Goal: Information Seeking & Learning: Learn about a topic

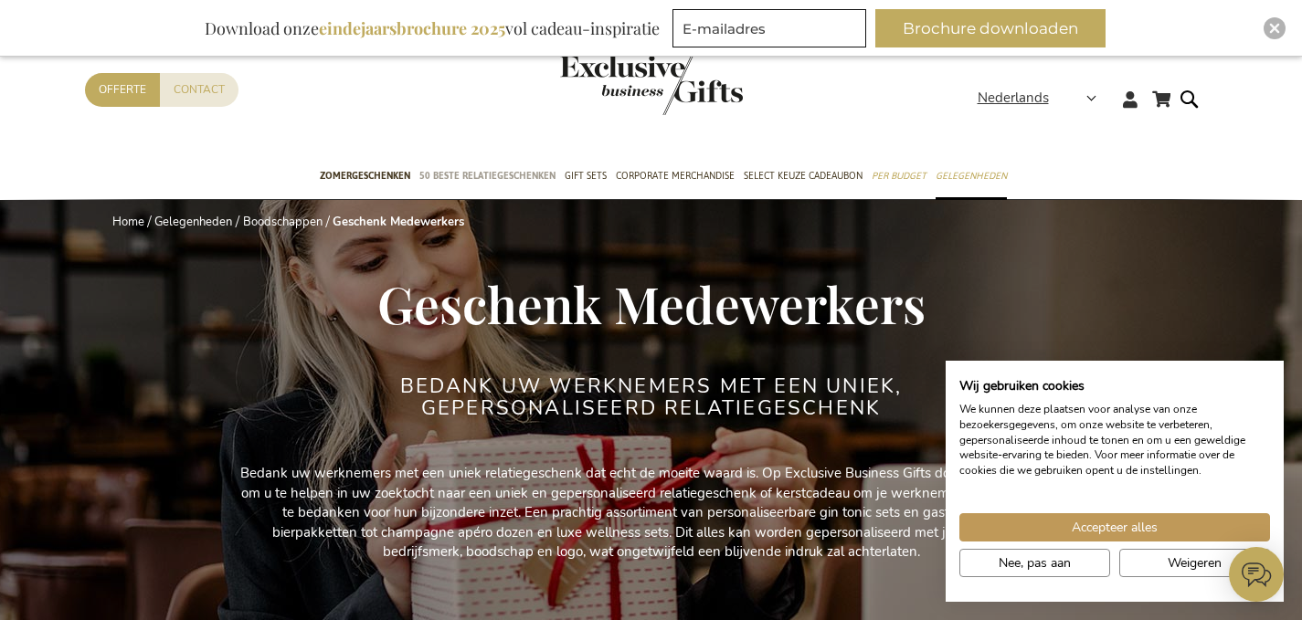
click at [527, 173] on span "50 beste relatiegeschenken" at bounding box center [487, 175] width 136 height 19
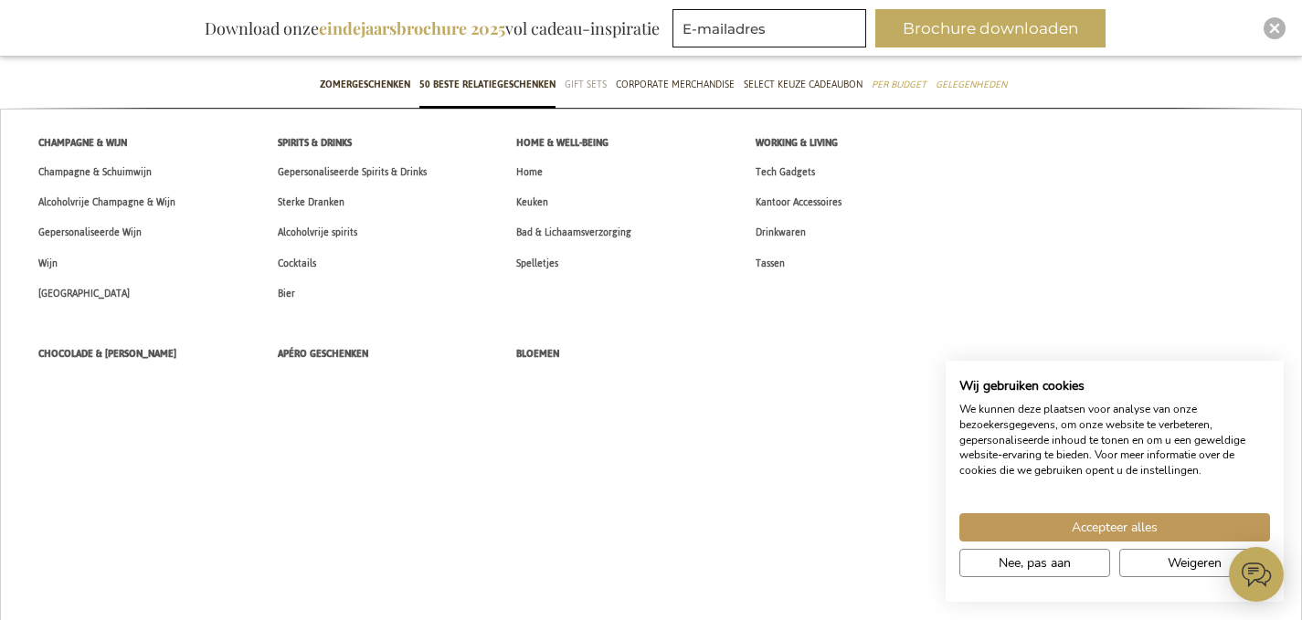
scroll to position [91, 0]
click at [820, 159] on link "Tech Gadgets" at bounding box center [785, 172] width 98 height 30
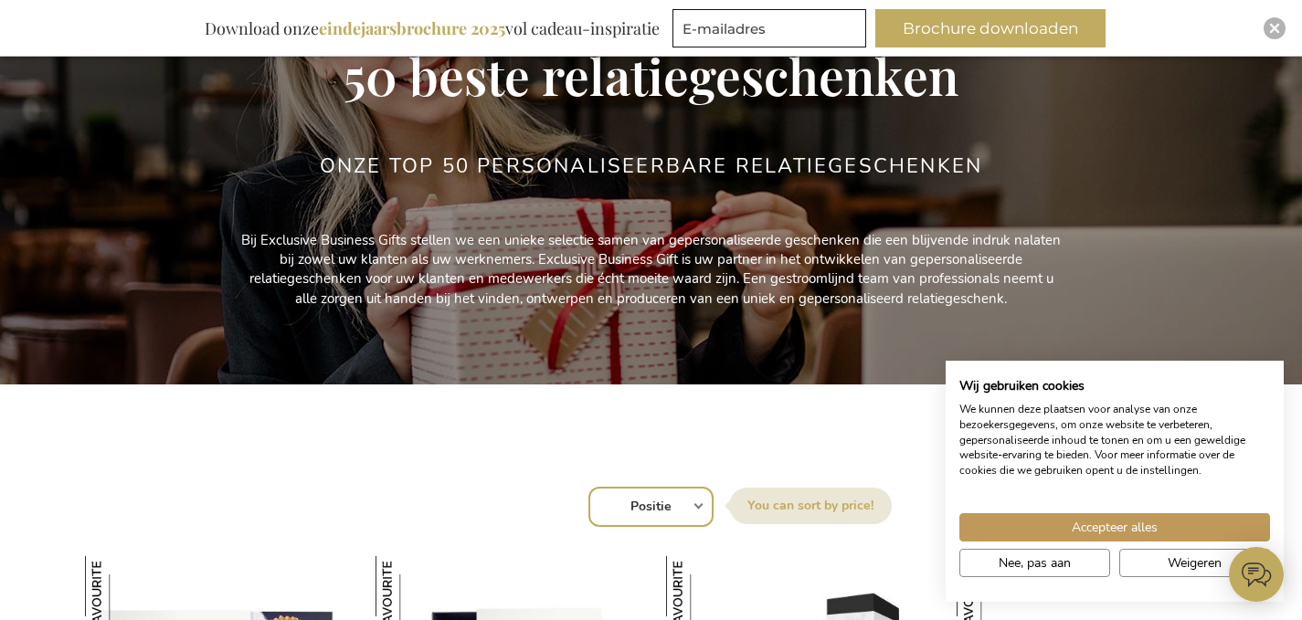
scroll to position [274, 0]
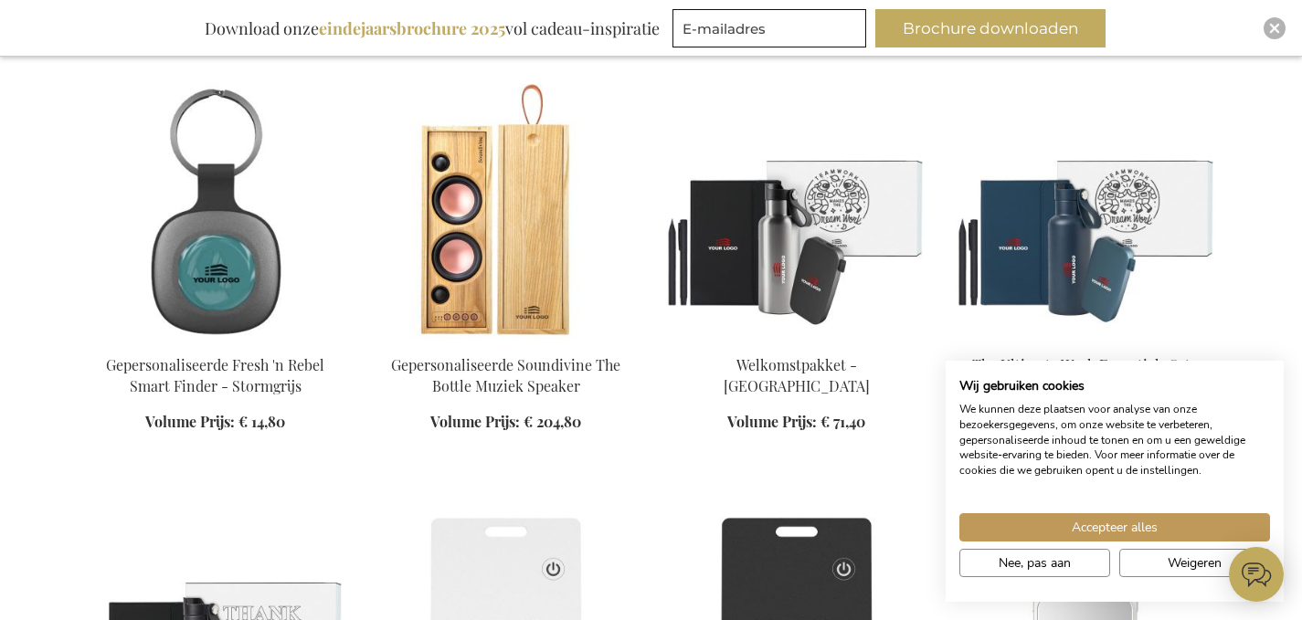
scroll to position [731, 0]
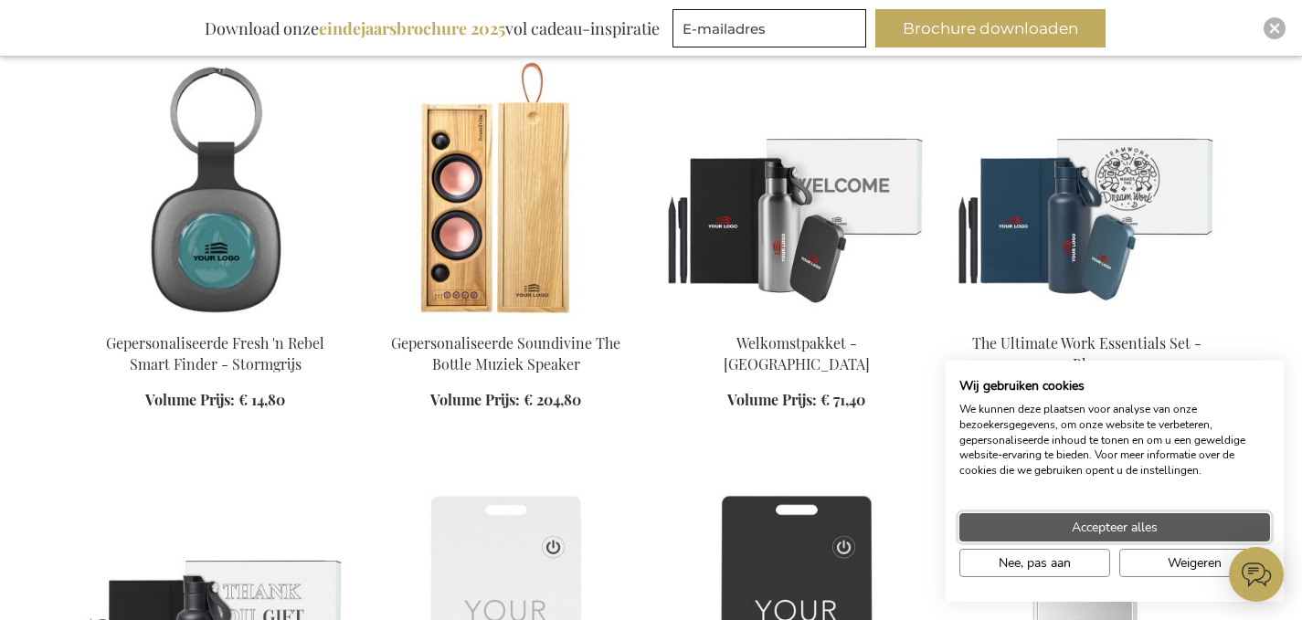
click at [1105, 523] on span "Accepteer alles" at bounding box center [1115, 527] width 86 height 19
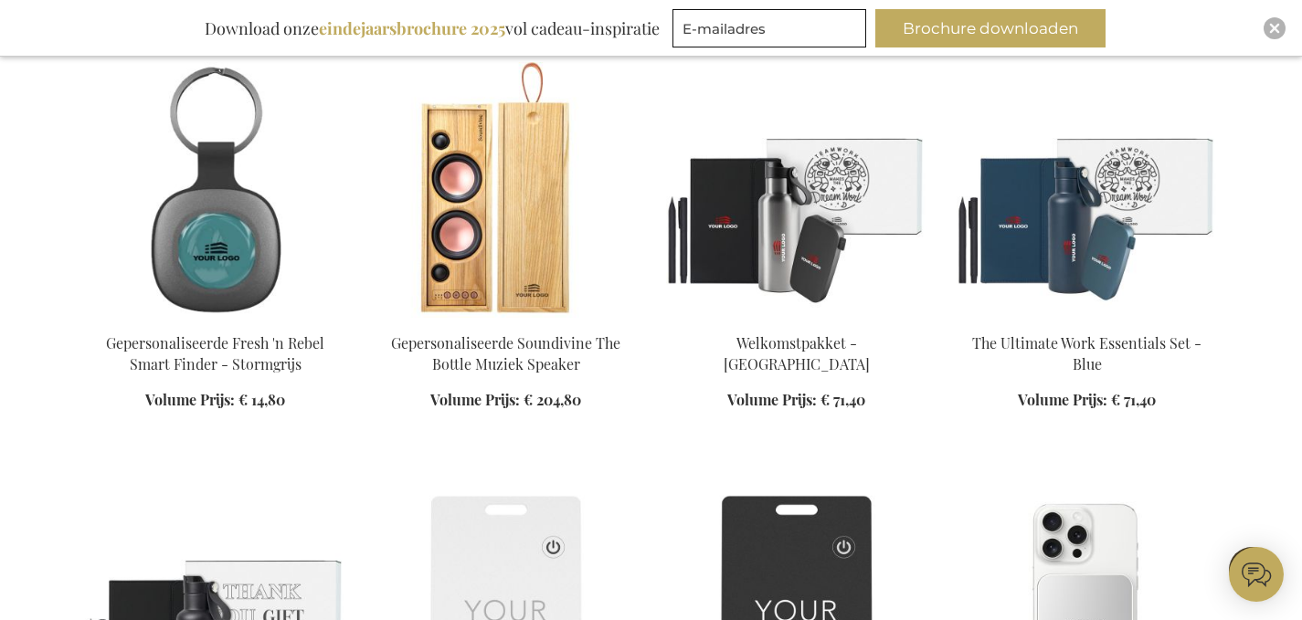
scroll to position [914, 0]
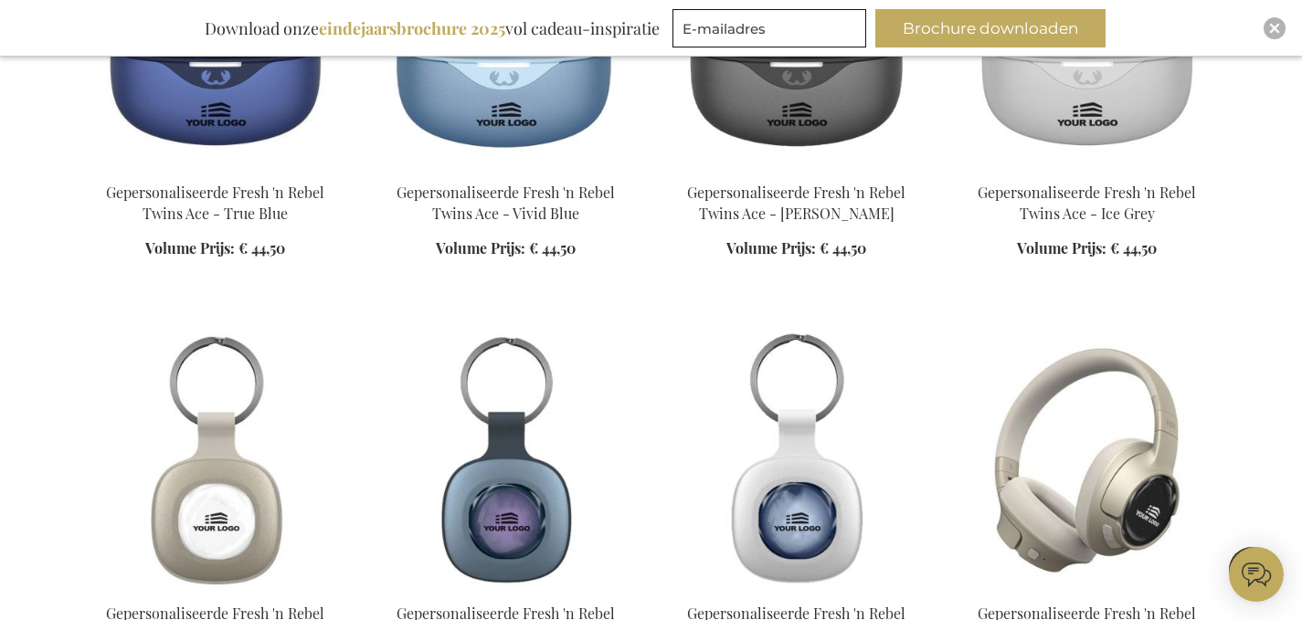
scroll to position [3015, 0]
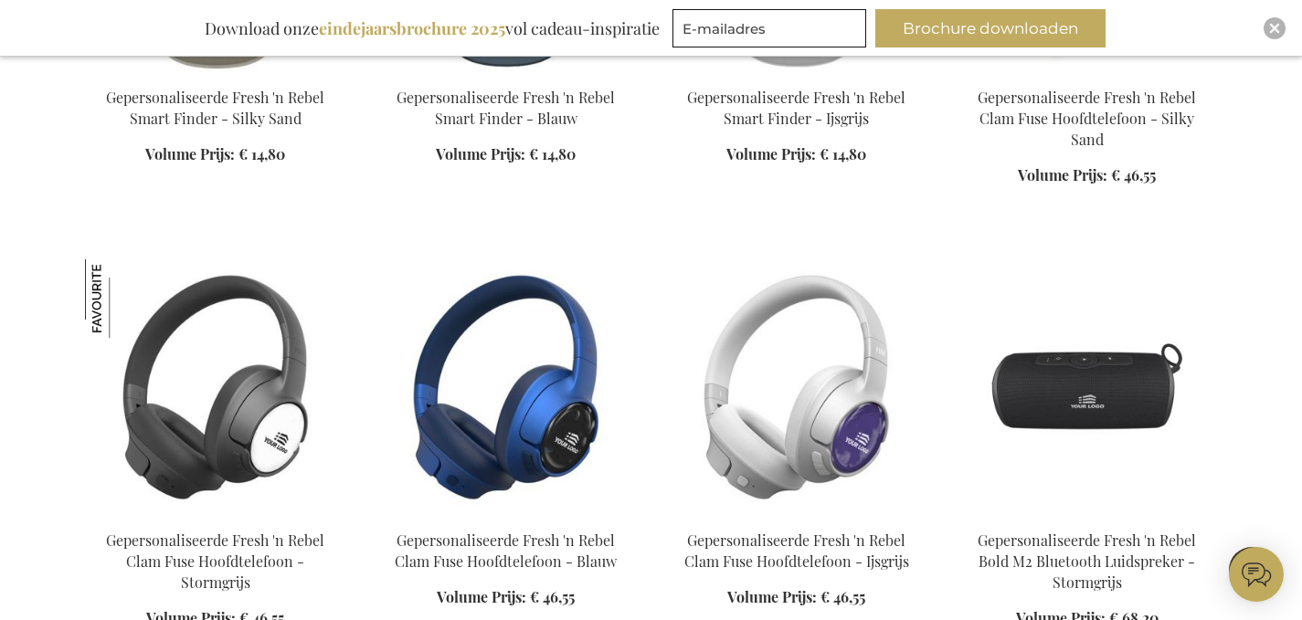
scroll to position [3563, 0]
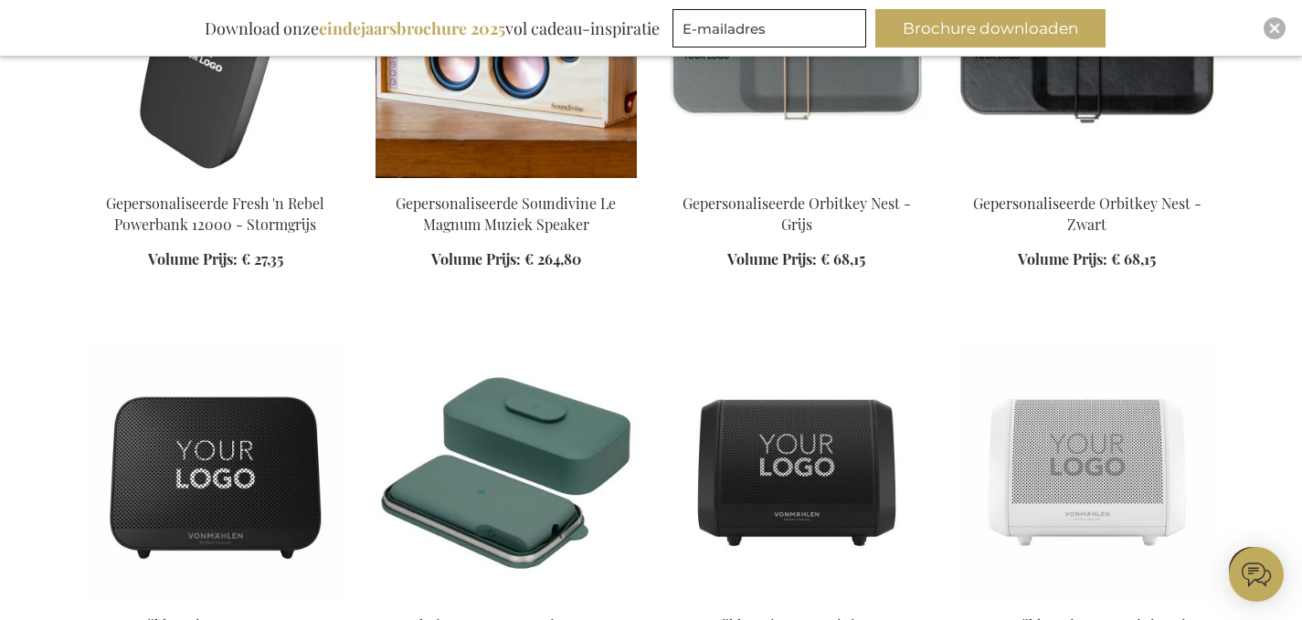
scroll to position [5391, 0]
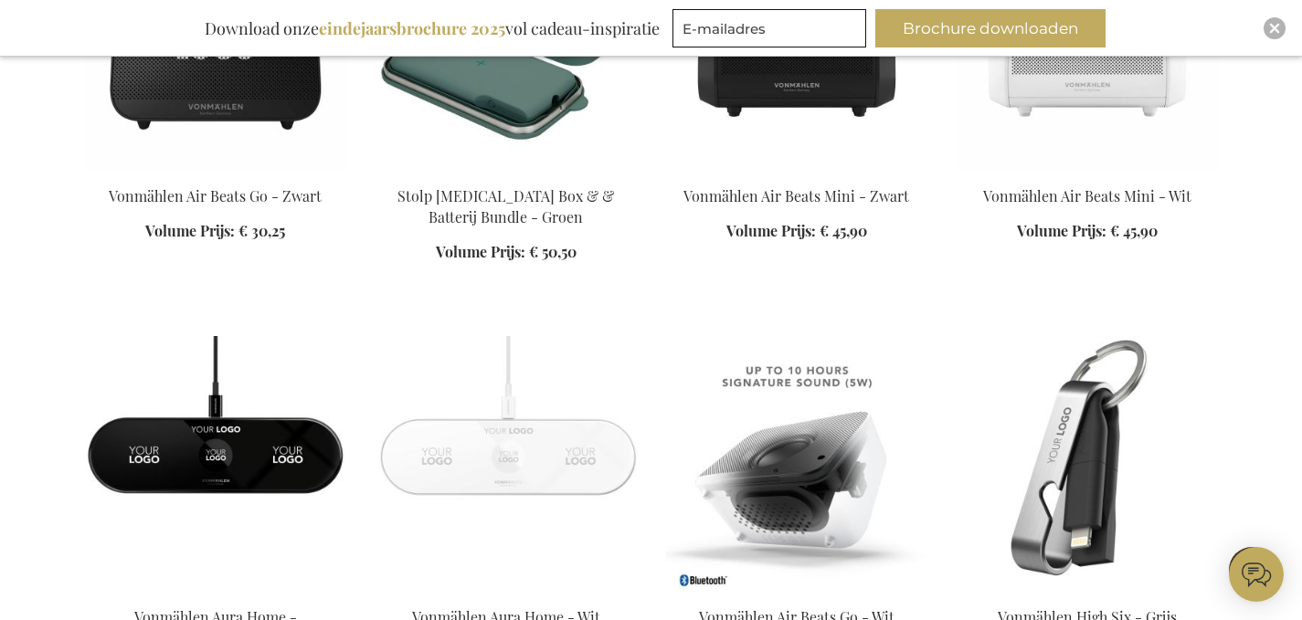
scroll to position [5482, 0]
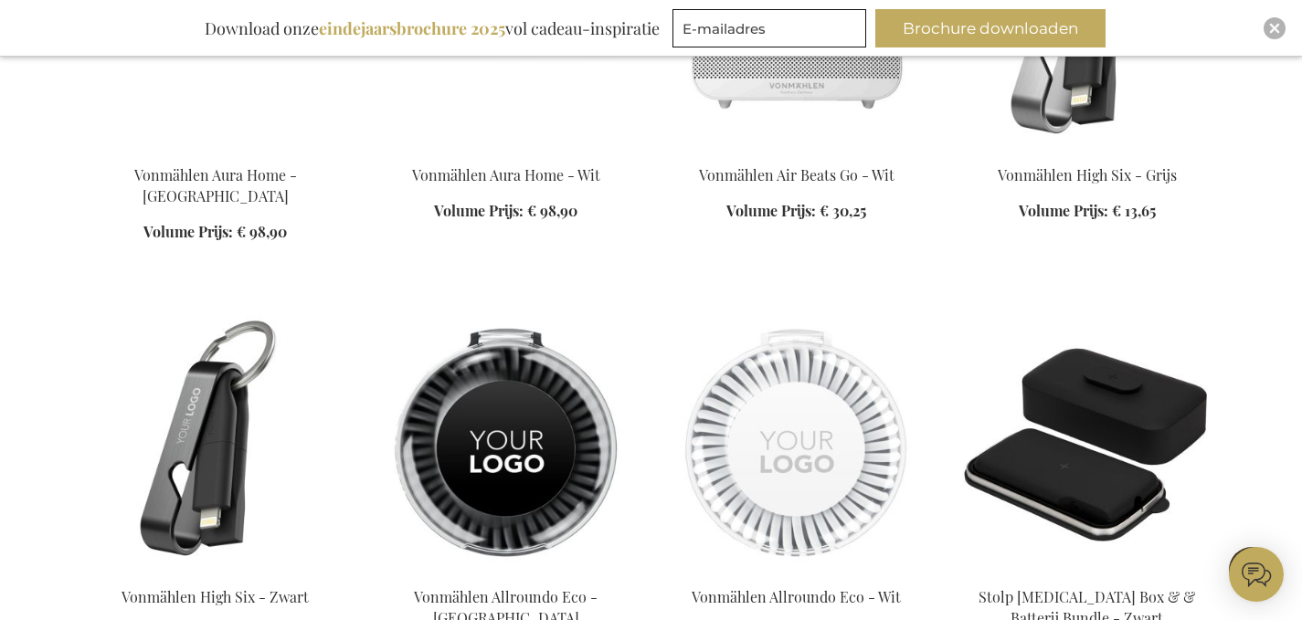
scroll to position [6030, 0]
